Goal: Task Accomplishment & Management: Manage account settings

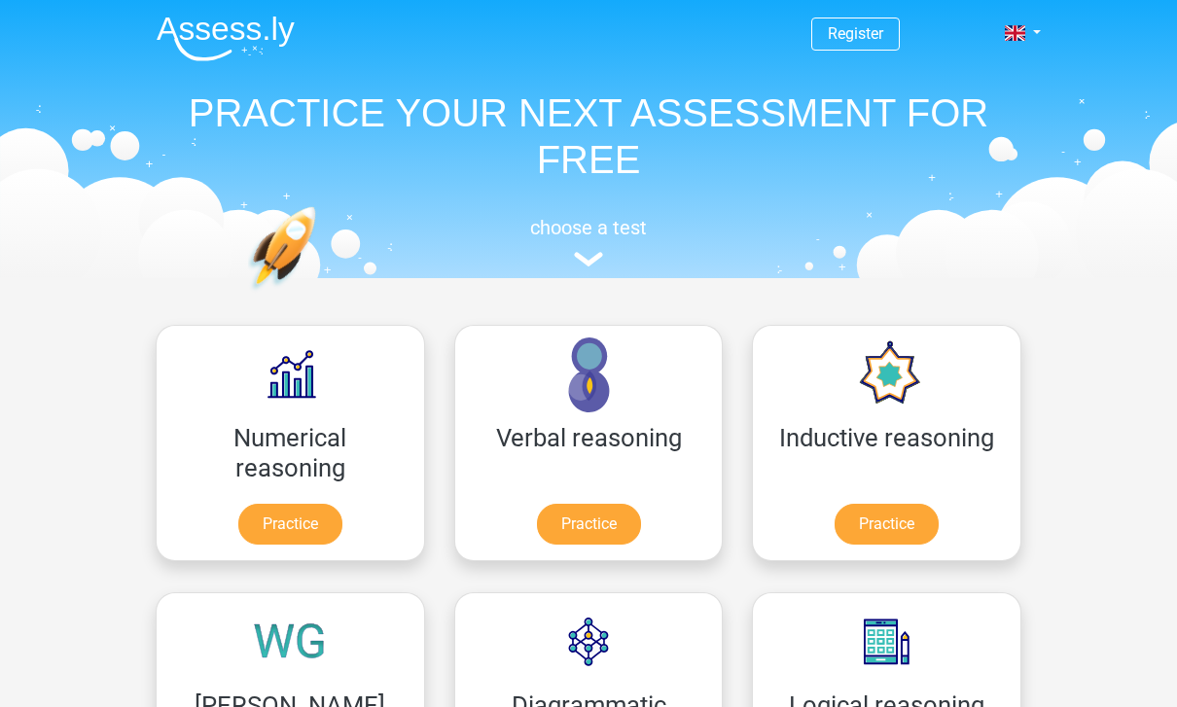
click at [1026, 27] on link at bounding box center [1016, 32] width 39 height 23
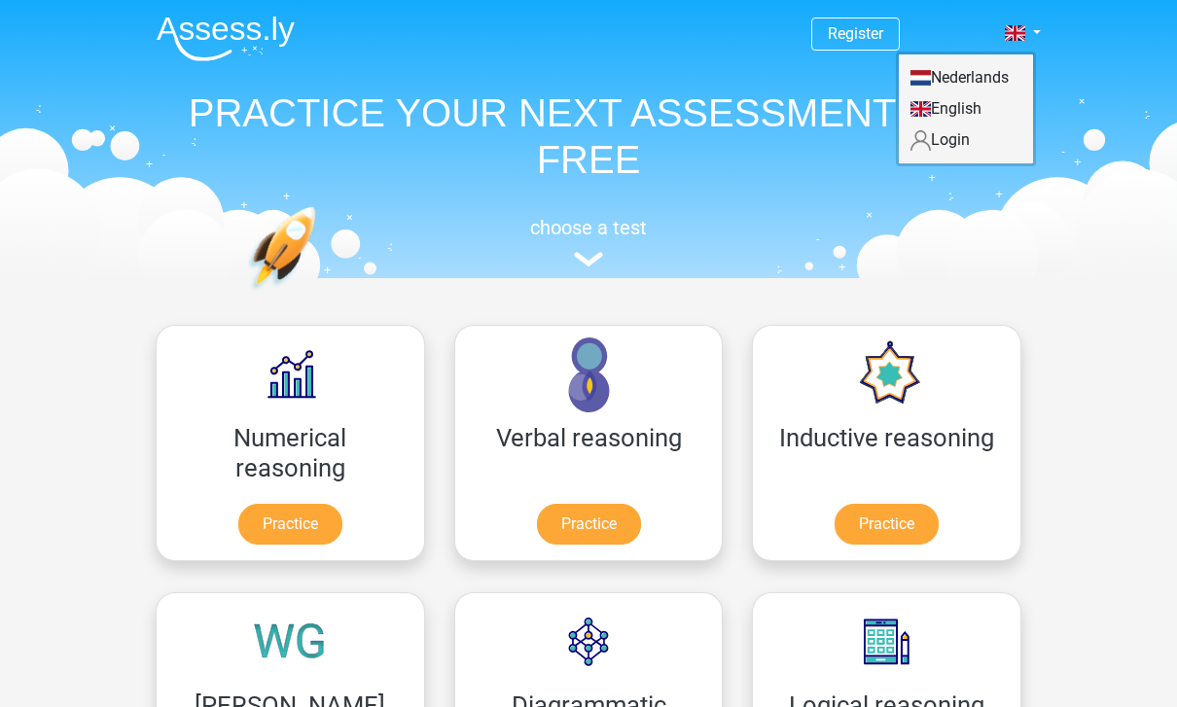
click at [958, 147] on link "Login" at bounding box center [966, 140] width 134 height 31
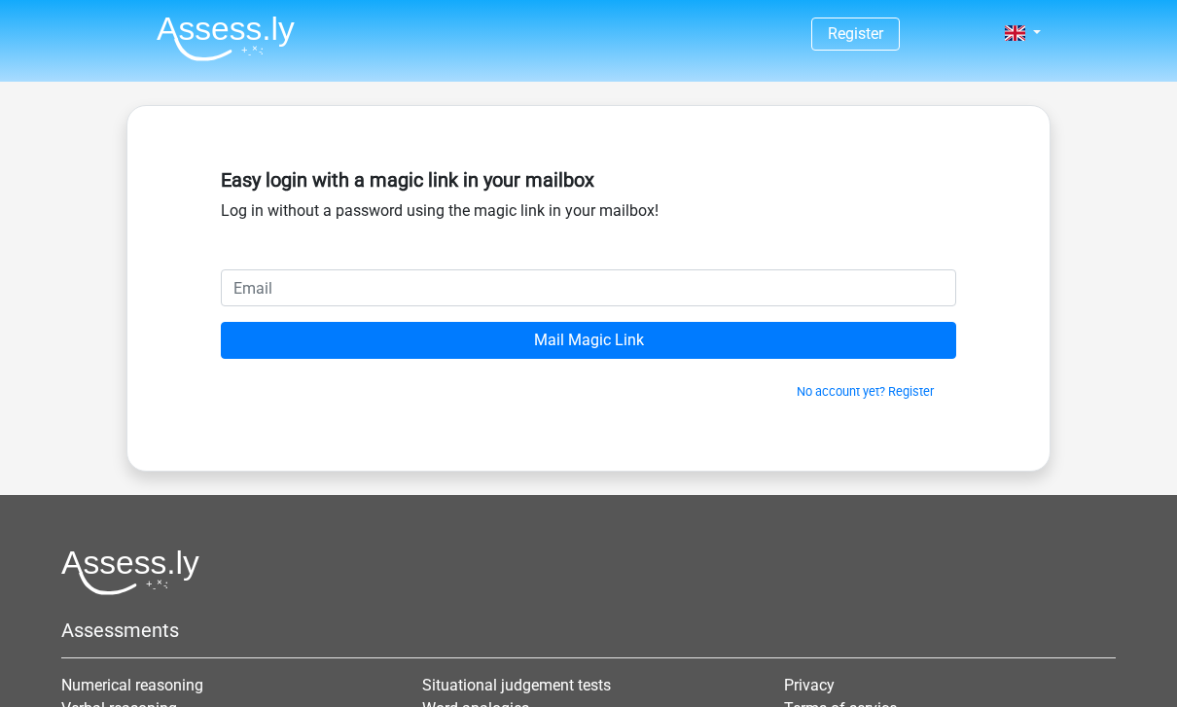
click at [851, 275] on input "email" at bounding box center [588, 287] width 735 height 37
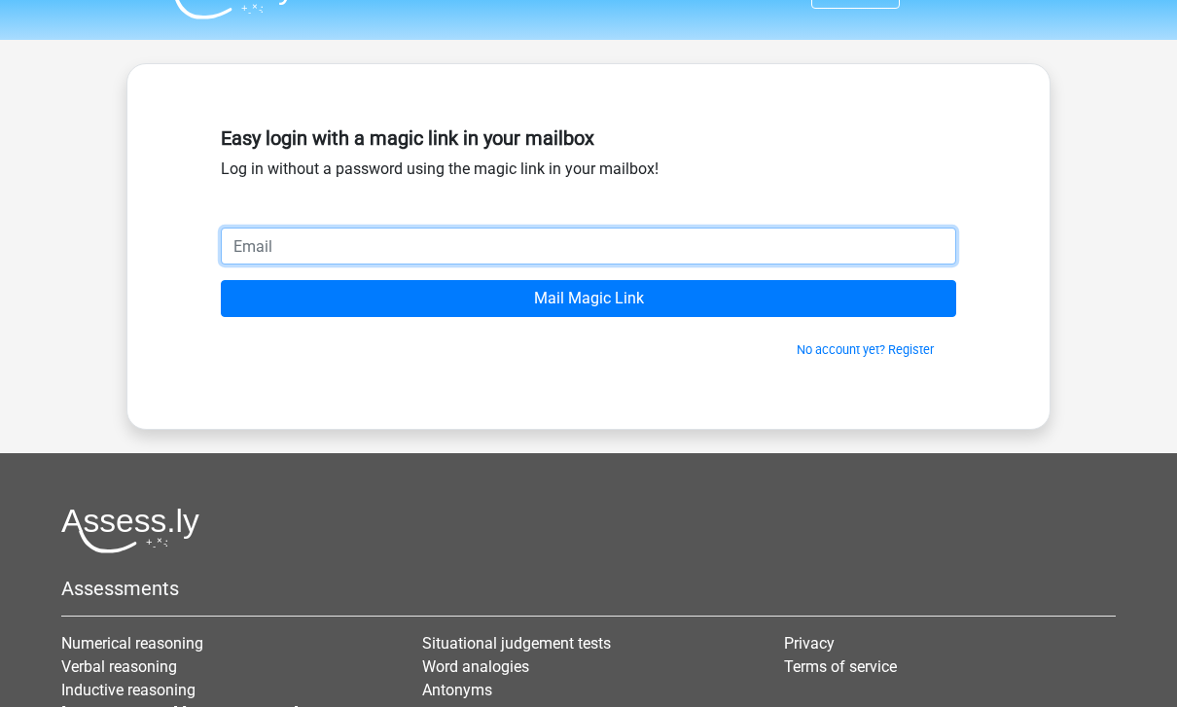
scroll to position [43, 0]
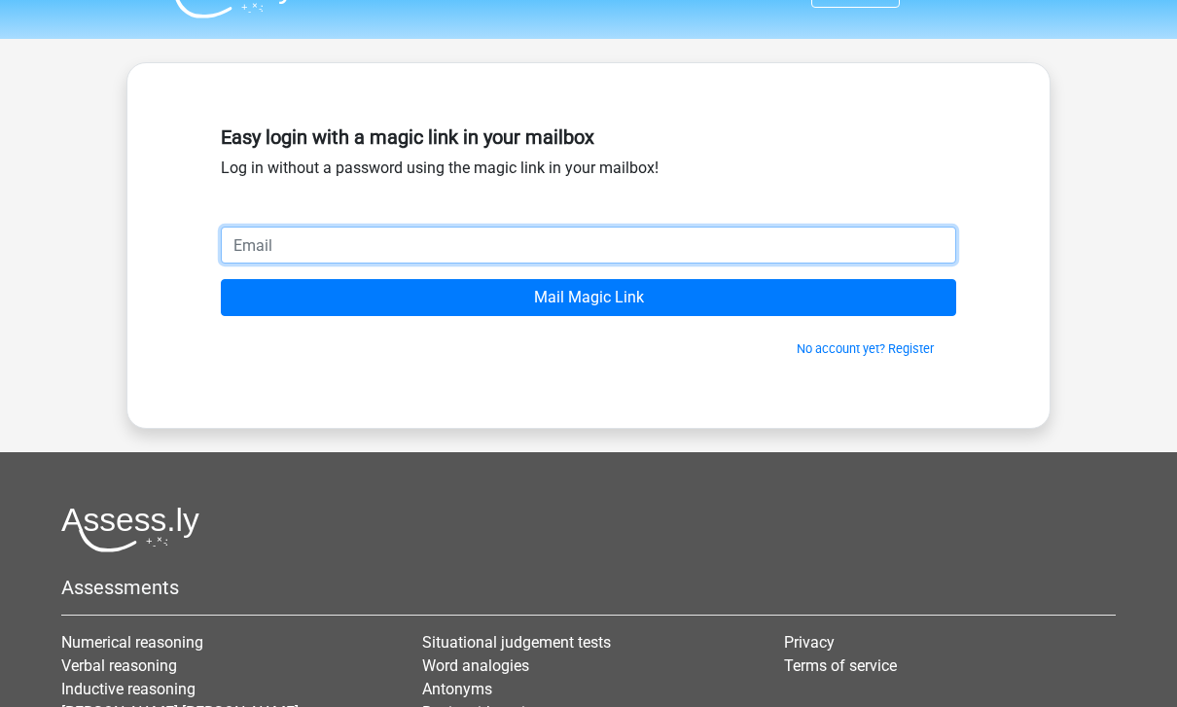
click at [340, 235] on input "email" at bounding box center [588, 245] width 735 height 37
paste input "thanatchai.cup@gmail.com"
type input "thanatchai.cup@gmail.com"
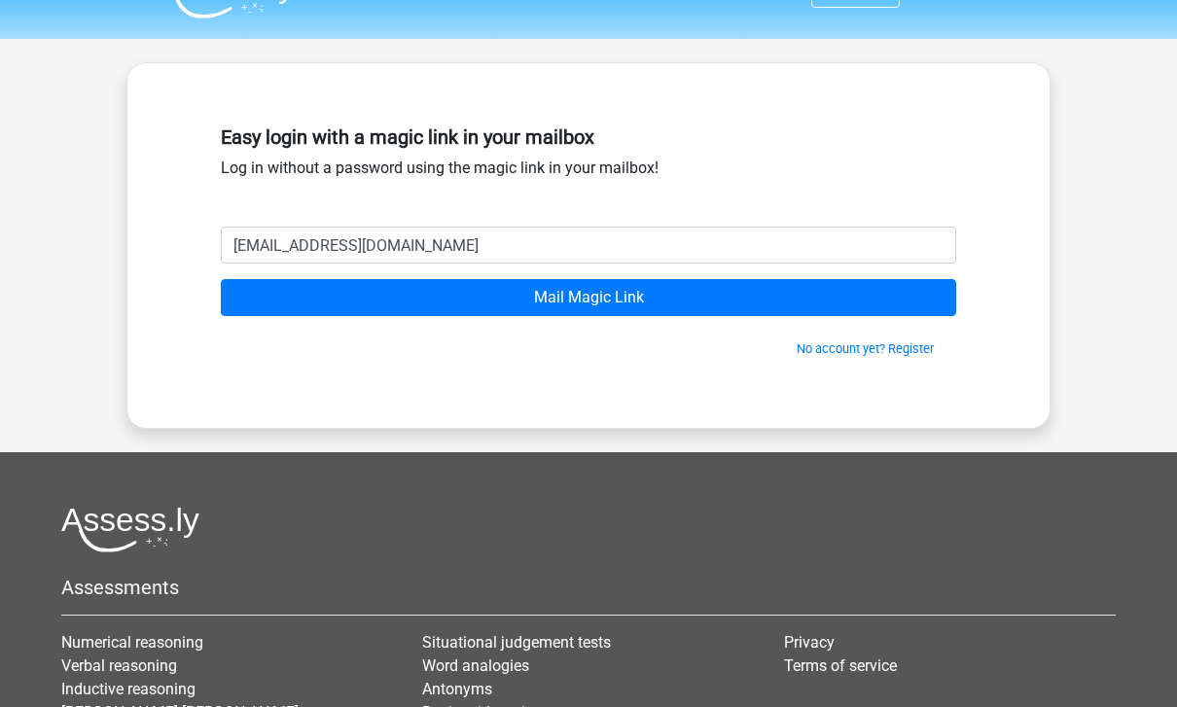
click at [649, 287] on input "Mail Magic Link" at bounding box center [588, 297] width 735 height 37
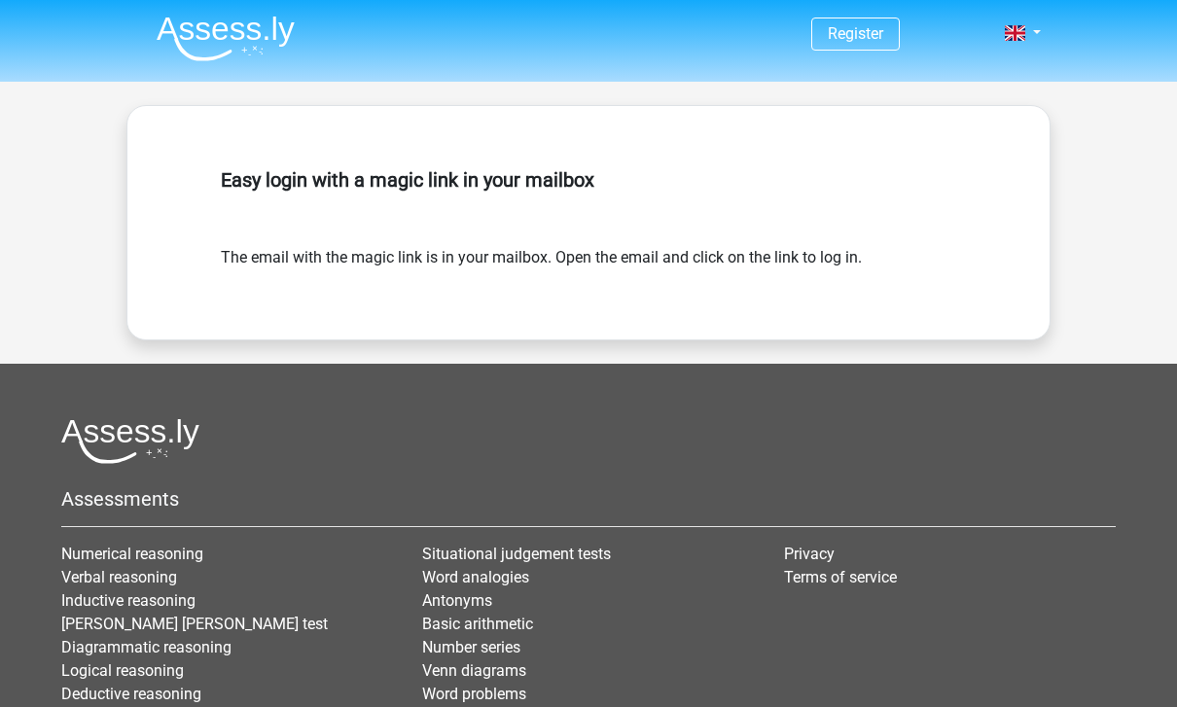
click at [1109, 268] on div "Register" at bounding box center [588, 438] width 1177 height 877
